Goal: Information Seeking & Learning: Learn about a topic

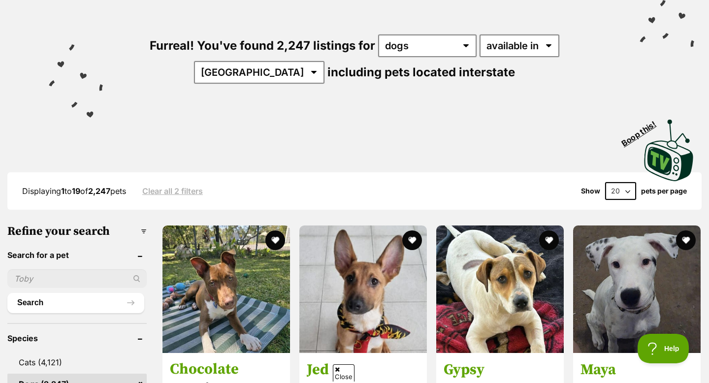
scroll to position [80, 0]
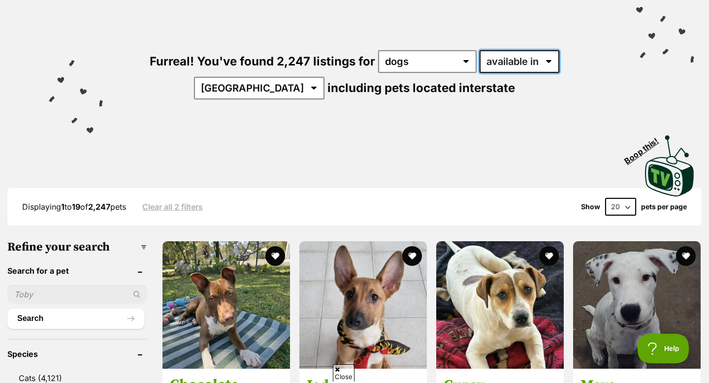
click at [506, 56] on select "available in located in" at bounding box center [520, 61] width 80 height 23
select select "disabled"
click at [480, 50] on select "available in located in" at bounding box center [520, 61] width 80 height 23
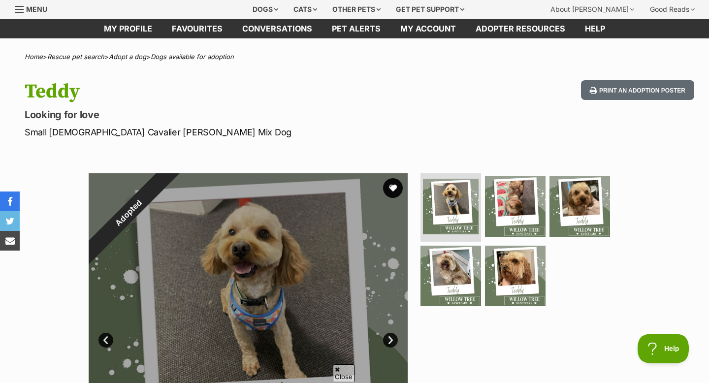
scroll to position [41, 0]
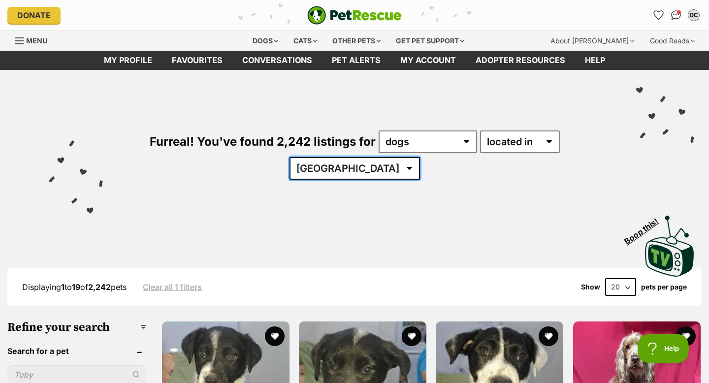
click at [420, 157] on select "Australia ACT NSW NT QLD SA TAS VIC WA" at bounding box center [354, 168] width 130 height 23
select select "NSW"
click at [420, 157] on select "Australia ACT NSW NT QLD SA TAS VIC WA" at bounding box center [354, 168] width 130 height 23
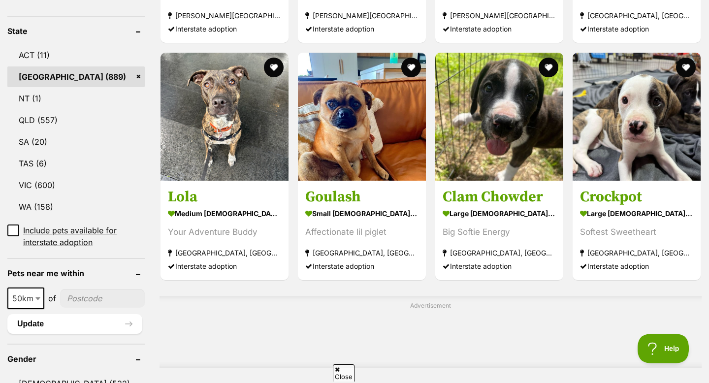
scroll to position [516, 0]
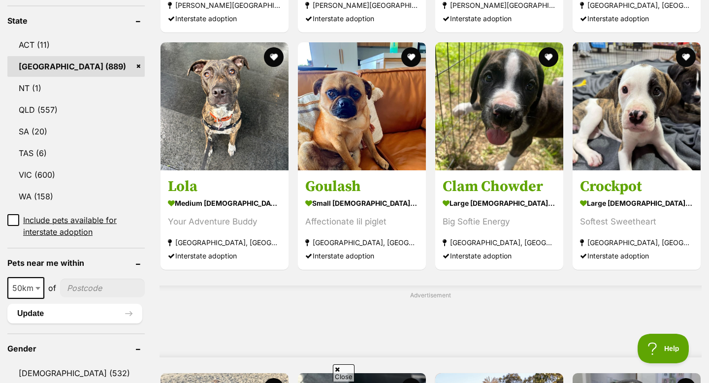
click at [86, 279] on input"] "postcode" at bounding box center [102, 288] width 85 height 19
type input"] "2765"
click at [99, 304] on button "Update" at bounding box center [74, 314] width 135 height 20
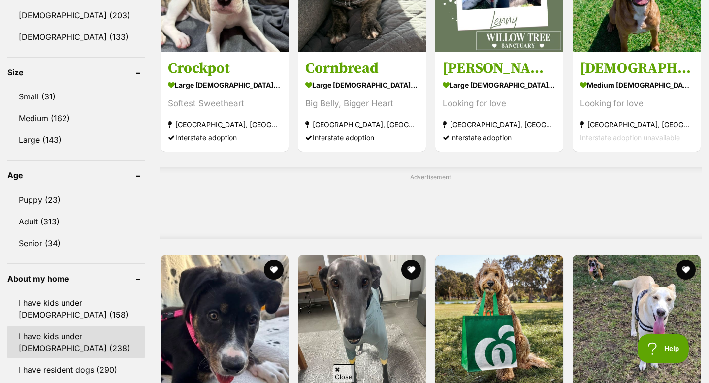
scroll to position [600, 0]
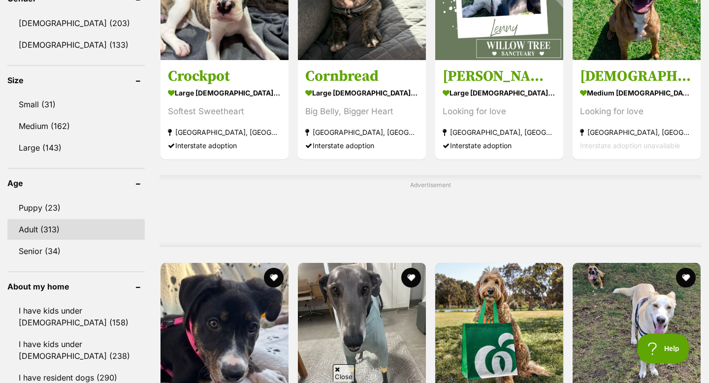
click at [70, 225] on link "Adult (313)" at bounding box center [75, 229] width 137 height 21
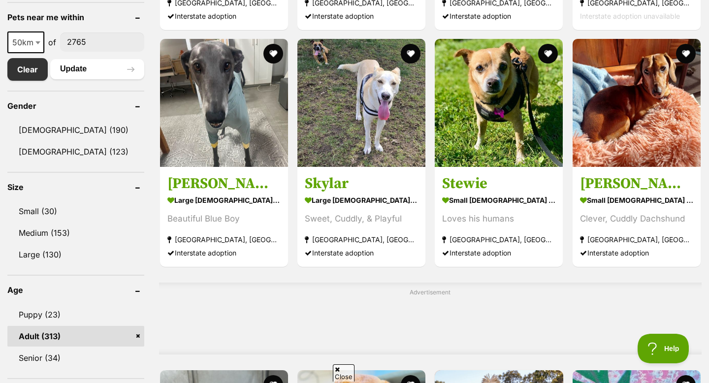
scroll to position [524, 0]
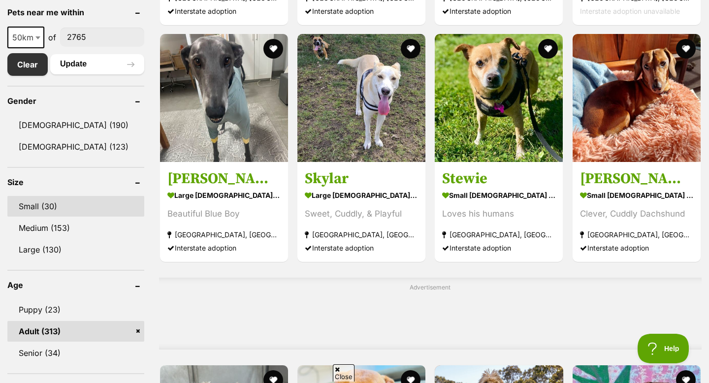
click at [76, 205] on link "Small (30)" at bounding box center [75, 206] width 137 height 21
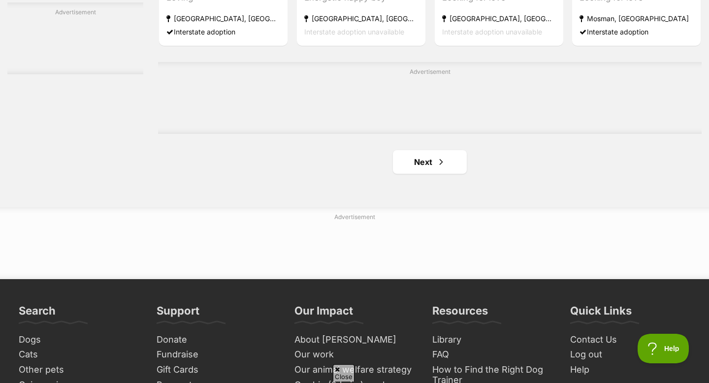
scroll to position [1666, 0]
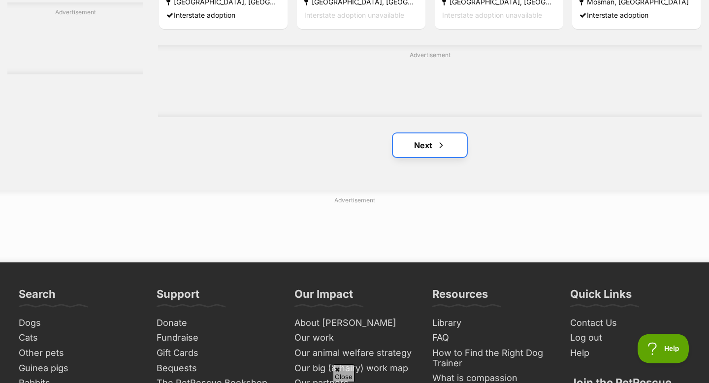
click at [433, 147] on link "Next" at bounding box center [430, 145] width 74 height 24
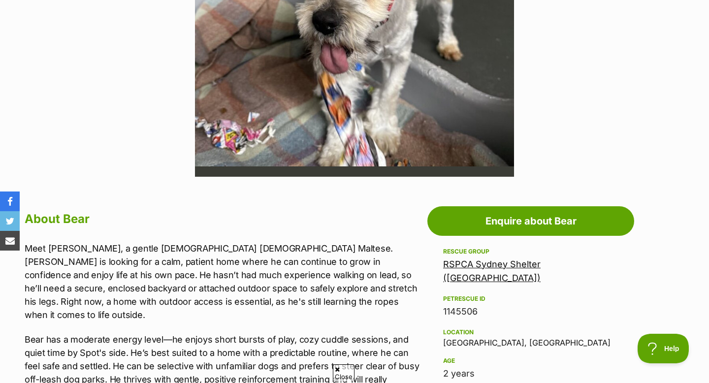
scroll to position [440, 0]
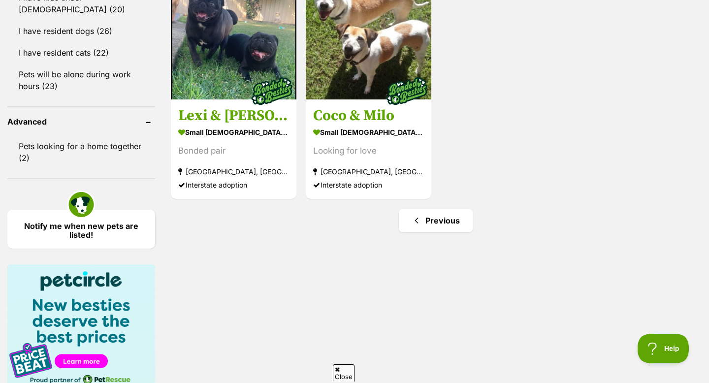
scroll to position [897, 0]
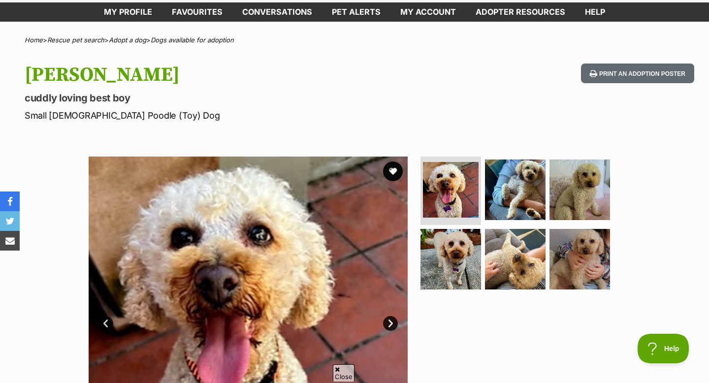
scroll to position [88, 0]
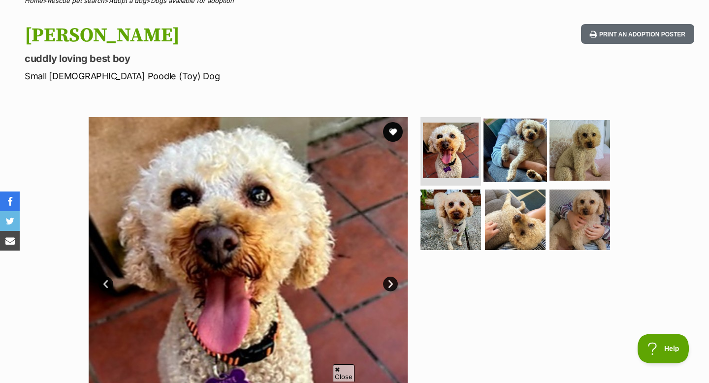
click at [518, 171] on img at bounding box center [515, 150] width 64 height 64
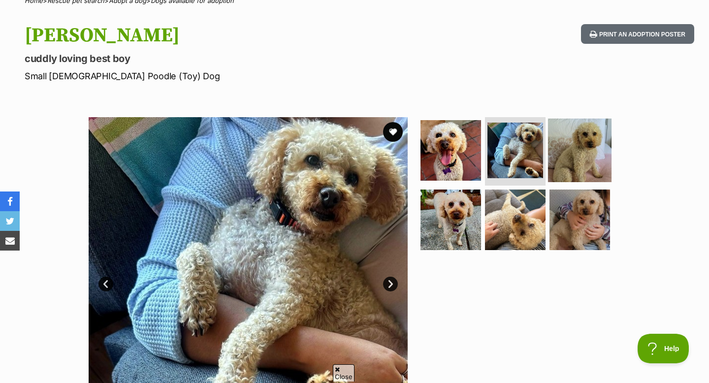
click at [590, 148] on img at bounding box center [580, 150] width 64 height 64
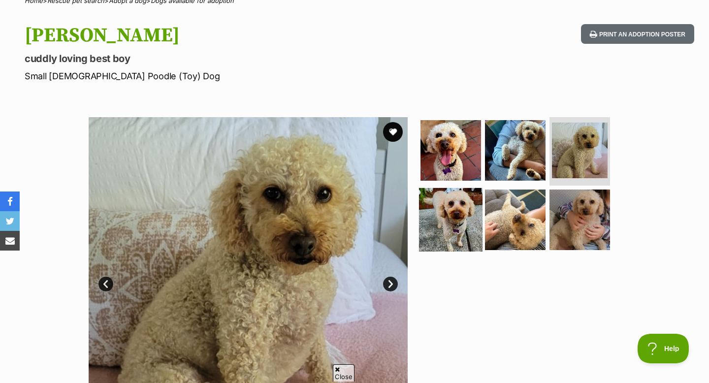
click at [449, 213] on img at bounding box center [451, 220] width 64 height 64
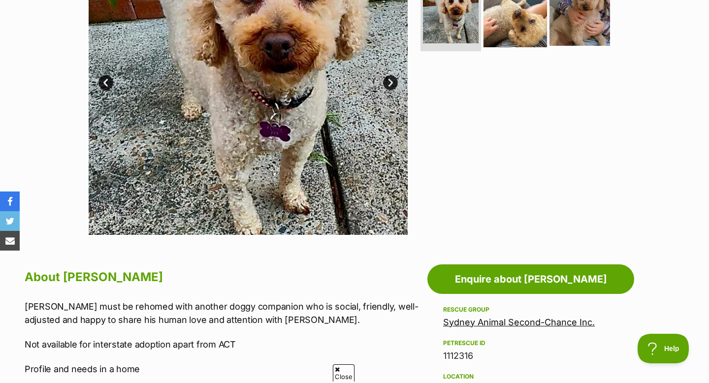
scroll to position [492, 0]
